Goal: Task Accomplishment & Management: Use online tool/utility

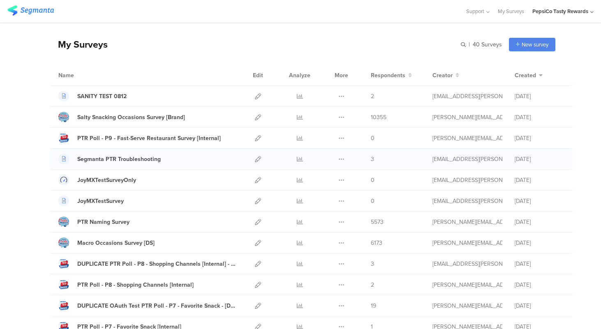
scroll to position [25, 0]
click at [258, 158] on icon at bounding box center [258, 158] width 6 height 6
click at [256, 95] on icon at bounding box center [258, 95] width 6 height 6
click at [344, 96] on div "Duplicate Export" at bounding box center [341, 95] width 18 height 21
click at [339, 96] on icon at bounding box center [341, 95] width 6 height 6
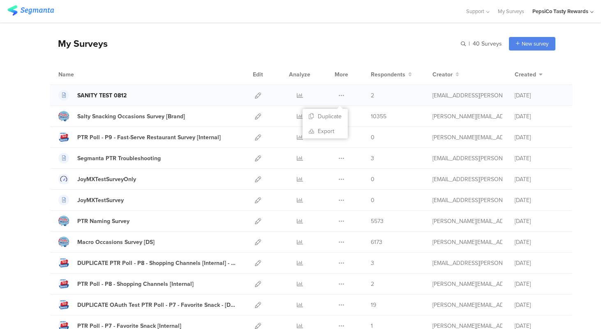
click at [87, 96] on div "SANITY TEST 0812" at bounding box center [101, 95] width 49 height 9
click at [256, 96] on icon at bounding box center [258, 95] width 6 height 6
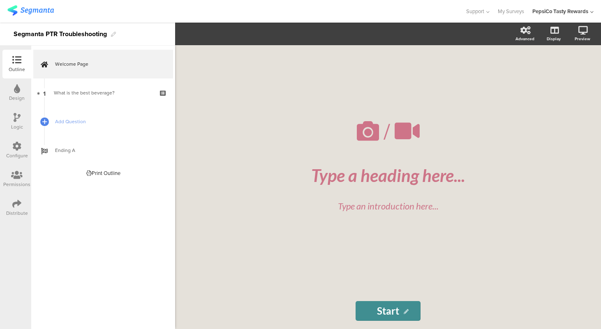
click at [12, 207] on icon at bounding box center [16, 203] width 9 height 9
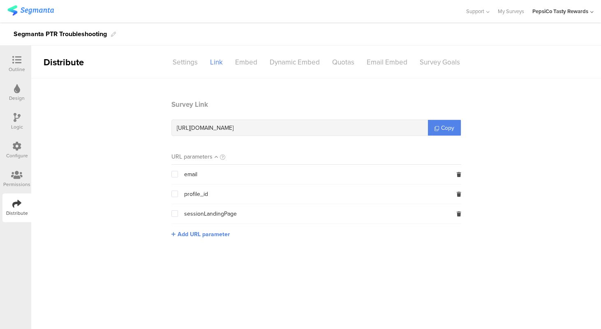
click at [17, 66] on div "Outline" at bounding box center [17, 69] width 16 height 7
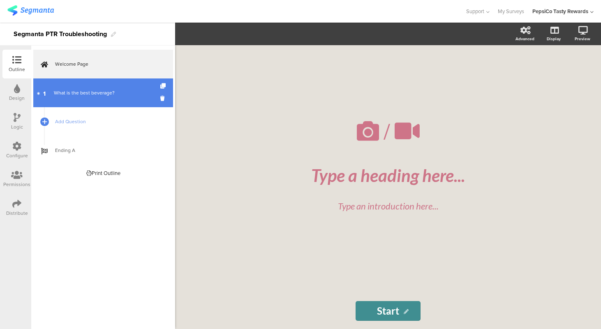
click at [106, 92] on div "What is the best beverage?" at bounding box center [103, 93] width 98 height 8
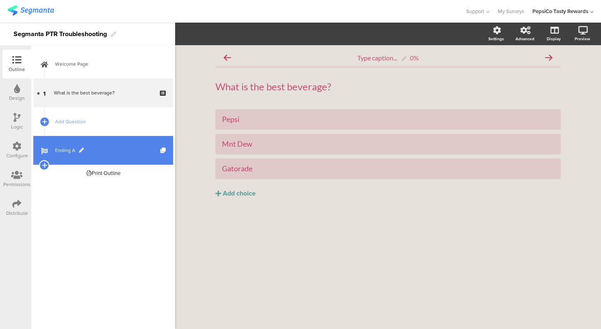
click at [72, 150] on span "Ending A" at bounding box center [107, 150] width 105 height 8
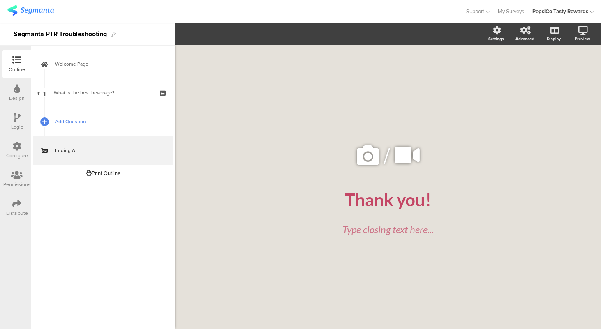
click at [75, 121] on span "Add Question" at bounding box center [107, 122] width 105 height 8
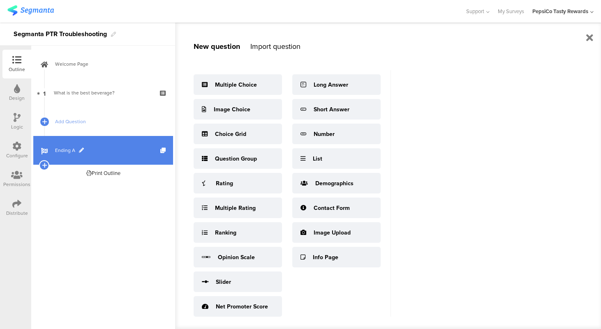
click at [62, 150] on span "Ending A" at bounding box center [107, 150] width 105 height 8
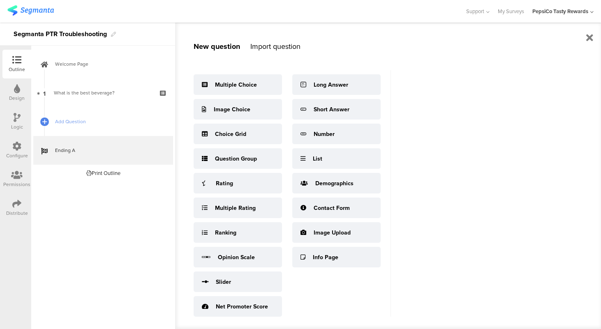
click at [13, 69] on div "Outline" at bounding box center [17, 69] width 16 height 7
click at [589, 38] on icon at bounding box center [589, 38] width 7 height 10
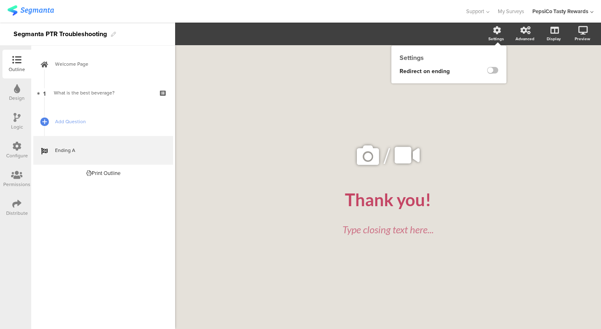
click at [496, 36] on div "Settings" at bounding box center [496, 39] width 16 height 6
click at [495, 32] on icon at bounding box center [497, 30] width 8 height 8
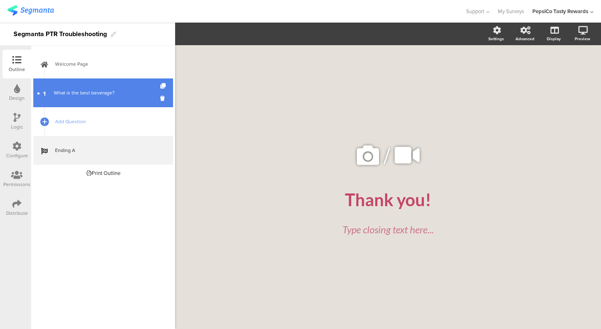
click at [82, 100] on link "1 What is the best beverage?" at bounding box center [103, 92] width 140 height 29
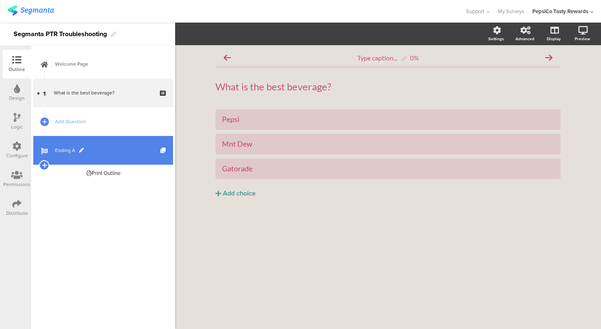
click at [75, 151] on span "Ending A" at bounding box center [107, 150] width 105 height 8
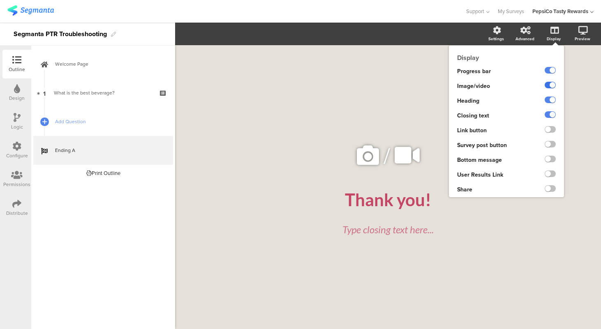
click at [550, 86] on label at bounding box center [550, 85] width 11 height 7
click at [0, 0] on input "checkbox" at bounding box center [0, 0] width 0 height 0
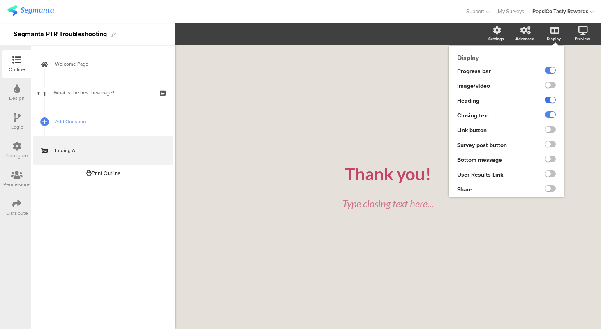
click at [552, 100] on label at bounding box center [550, 100] width 11 height 7
click at [0, 0] on input "checkbox" at bounding box center [0, 0] width 0 height 0
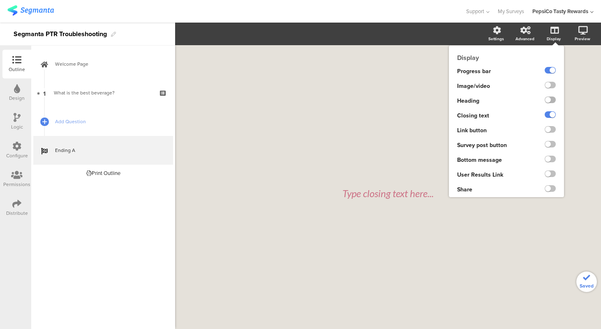
click at [552, 100] on label at bounding box center [550, 100] width 11 height 7
click at [0, 0] on input "checkbox" at bounding box center [0, 0] width 0 height 0
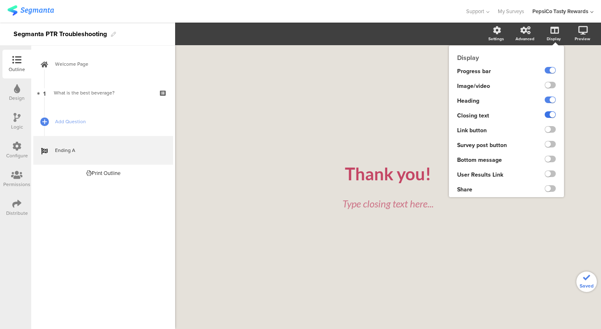
click at [551, 117] on label at bounding box center [550, 114] width 11 height 7
click at [0, 0] on input "checkbox" at bounding box center [0, 0] width 0 height 0
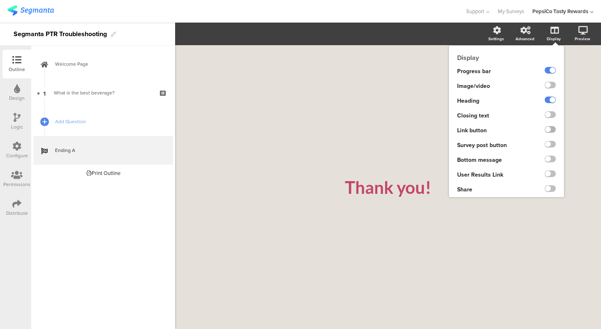
click at [547, 129] on label at bounding box center [550, 129] width 11 height 7
click at [0, 0] on input "checkbox" at bounding box center [0, 0] width 0 height 0
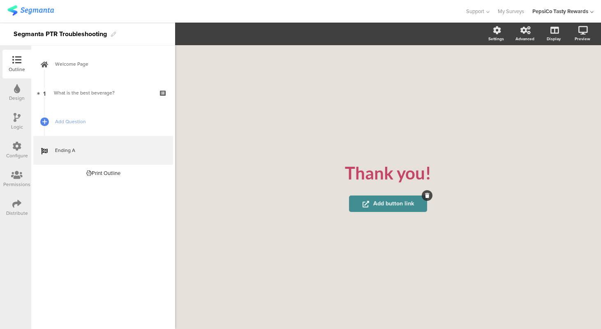
click at [383, 207] on span "Add button link" at bounding box center [387, 203] width 51 height 9
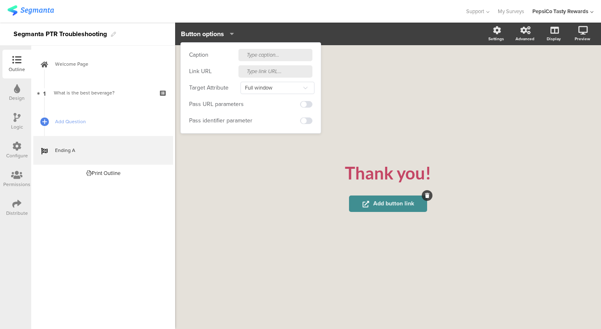
click at [270, 54] on input "text" at bounding box center [275, 55] width 74 height 12
click at [259, 57] on input "Visit pepsi" at bounding box center [275, 55] width 74 height 12
type input "Visit Pepsi"
click at [263, 72] on input "text" at bounding box center [275, 71] width 74 height 12
type input "htt"
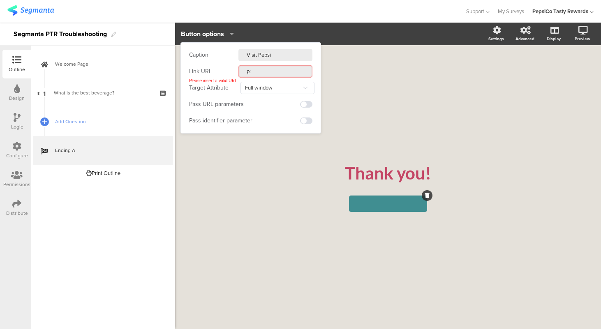
type input "p"
type input "www.pepsico.com"
click at [291, 88] on input "Full window" at bounding box center [277, 88] width 74 height 12
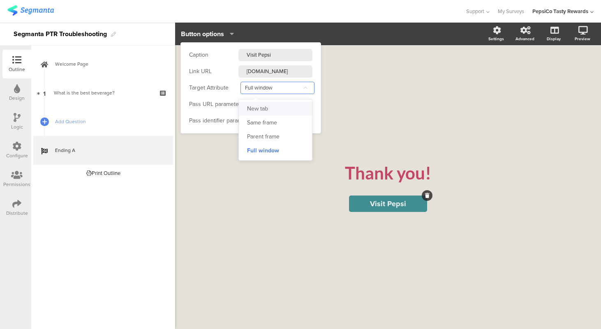
click at [271, 109] on li "New tab" at bounding box center [275, 109] width 73 height 14
type input "New tab"
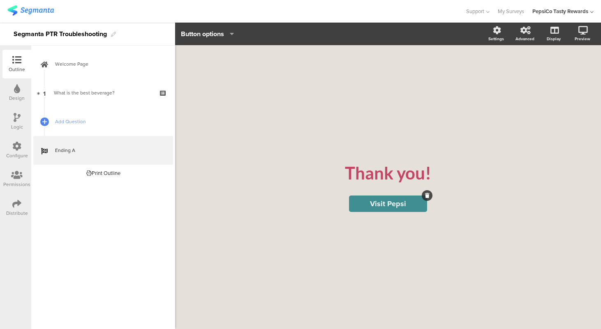
click at [15, 210] on div "Distribute" at bounding box center [17, 213] width 22 height 7
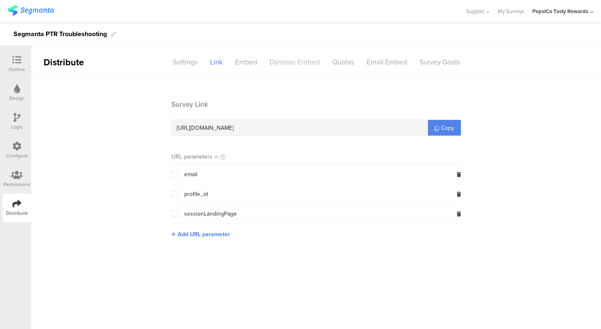
click at [305, 62] on div "Dynamic Embed" at bounding box center [294, 62] width 62 height 14
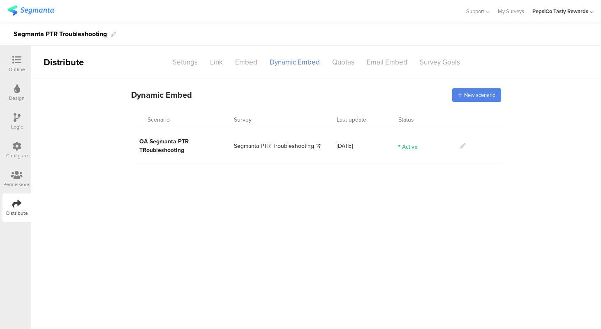
click at [462, 147] on icon at bounding box center [463, 146] width 6 height 6
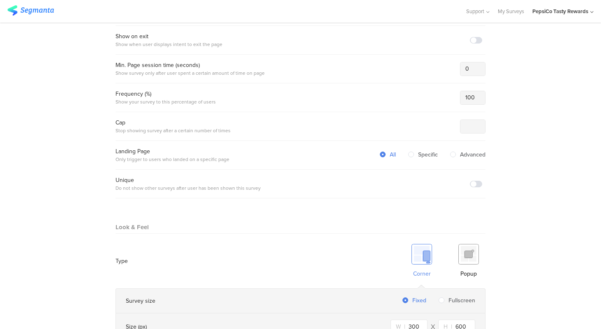
scroll to position [331, 0]
click at [472, 252] on img at bounding box center [468, 253] width 21 height 21
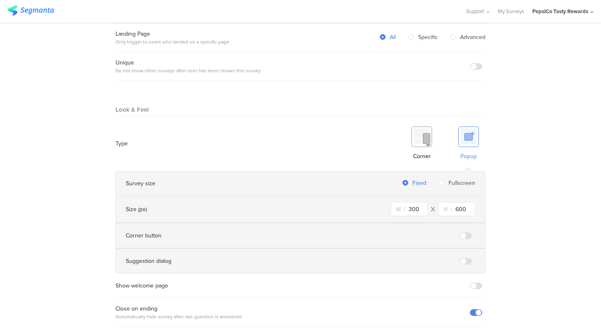
scroll to position [484, 0]
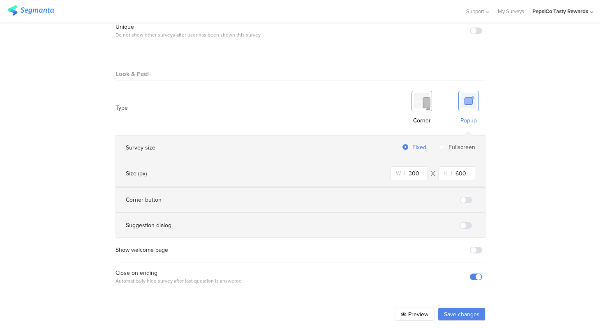
click at [477, 277] on span at bounding box center [476, 277] width 12 height 7
click at [473, 275] on span at bounding box center [476, 277] width 12 height 7
click at [456, 312] on button "Save changes" at bounding box center [462, 314] width 48 height 13
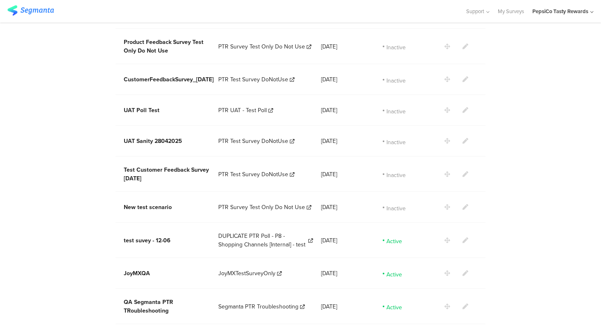
click at [462, 304] on icon at bounding box center [465, 307] width 6 height 6
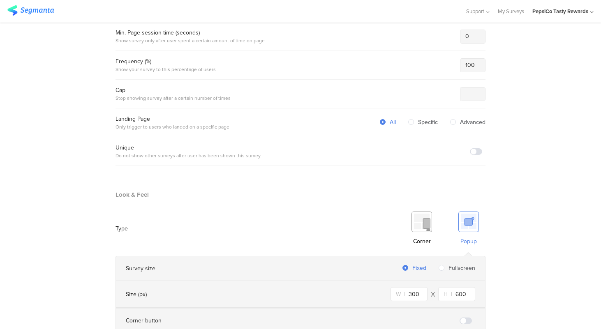
scroll to position [457, 0]
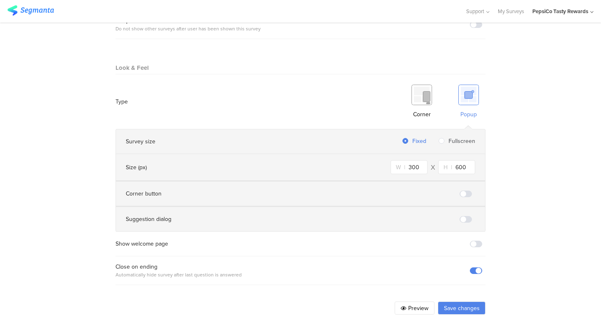
click at [467, 307] on button "Save changes" at bounding box center [462, 308] width 48 height 13
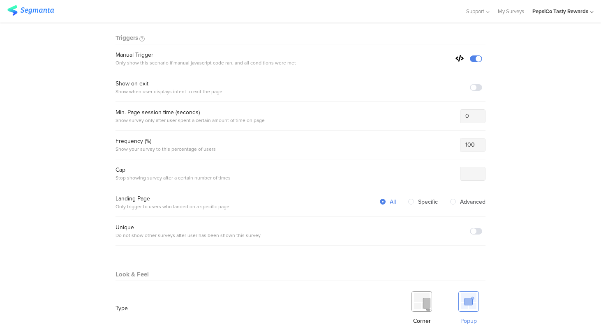
scroll to position [188, 0]
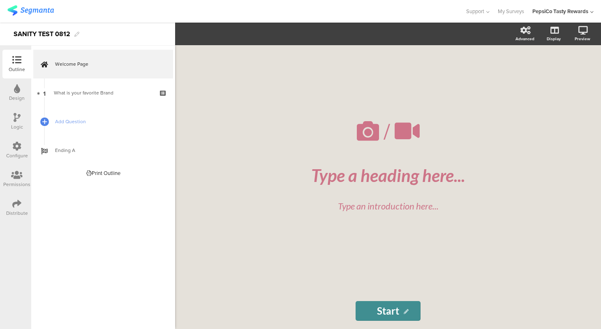
click at [91, 217] on div "Welcome Page 1 What is your favorite Brand Add Question Ending A Print Outline …" at bounding box center [103, 188] width 144 height 284
click at [32, 9] on img at bounding box center [30, 10] width 46 height 10
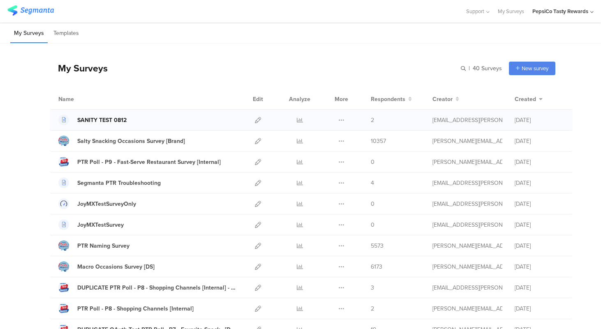
click at [108, 120] on div "SANITY TEST 0812" at bounding box center [101, 120] width 49 height 9
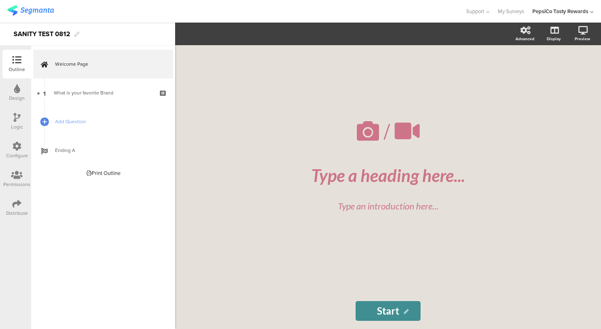
click at [16, 206] on icon at bounding box center [16, 203] width 9 height 9
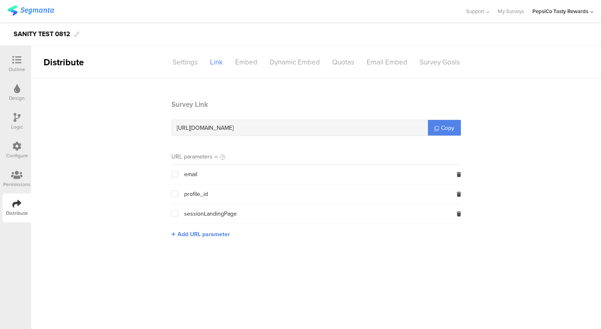
click at [279, 129] on div "https://surveys.segmanta.com/e62b8c" at bounding box center [300, 128] width 256 height 16
click at [233, 127] on span "https://surveys.segmanta.com/e62b8c" at bounding box center [205, 128] width 57 height 9
